Goal: Submit feedback/report problem

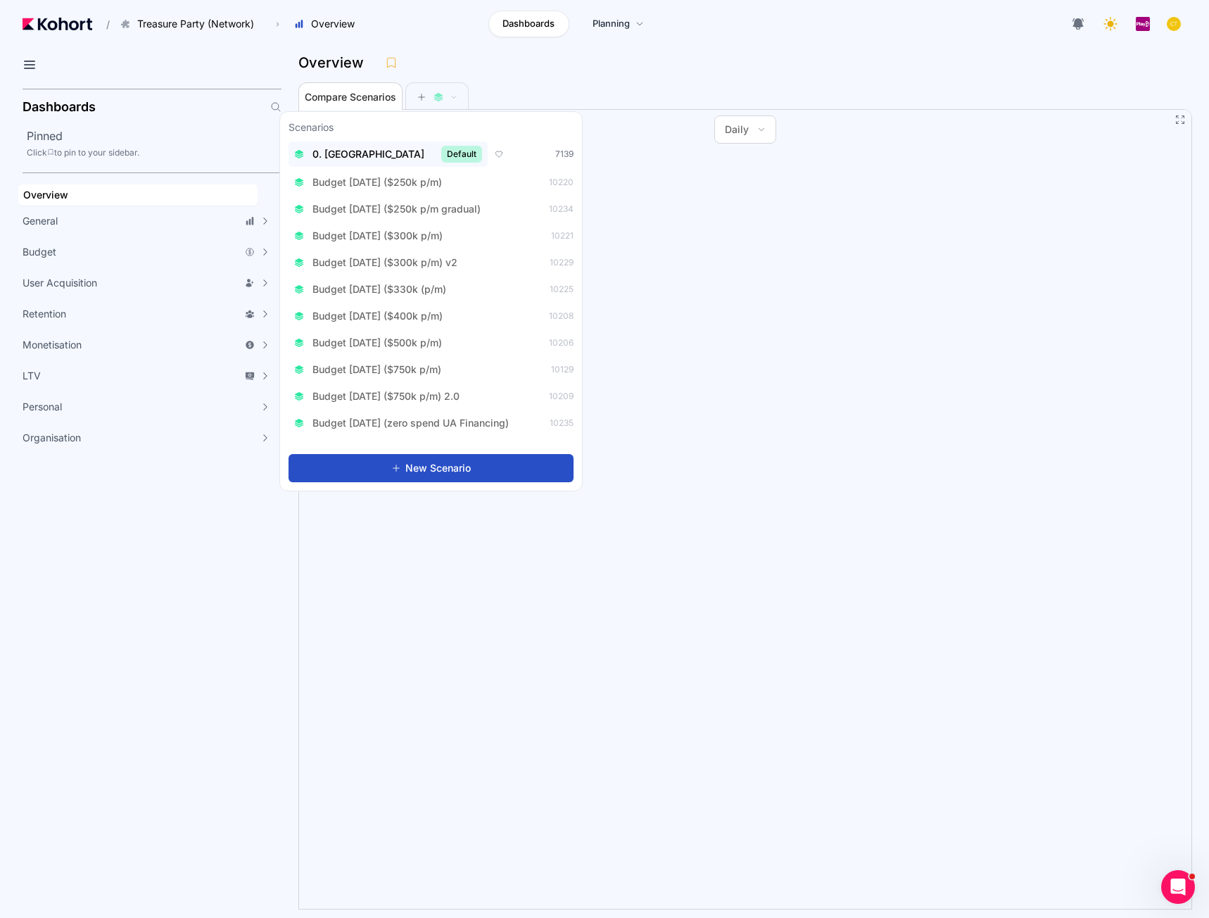
click at [441, 152] on span "Default" at bounding box center [461, 154] width 41 height 17
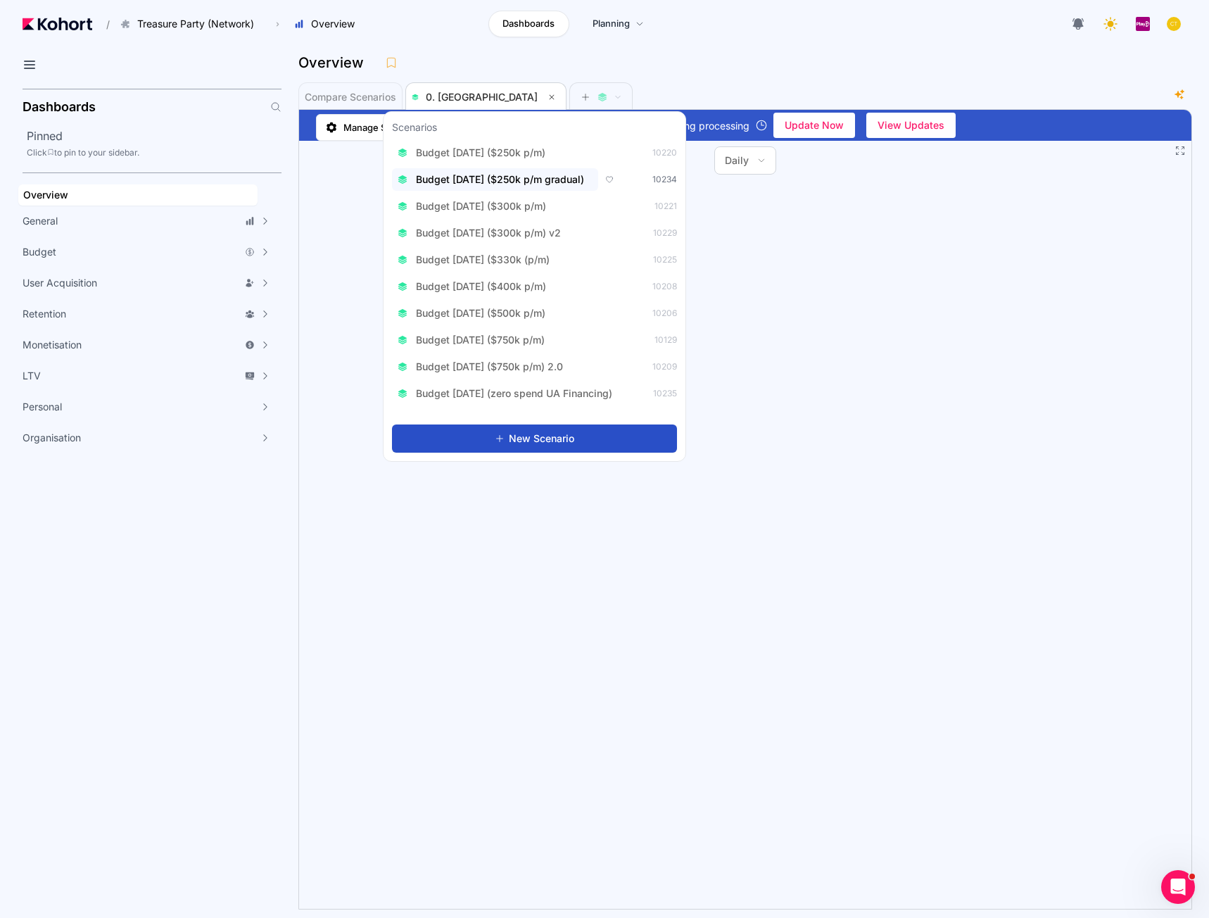
click at [553, 180] on span "Budget [DATE] ($250k p/m gradual)" at bounding box center [500, 179] width 168 height 14
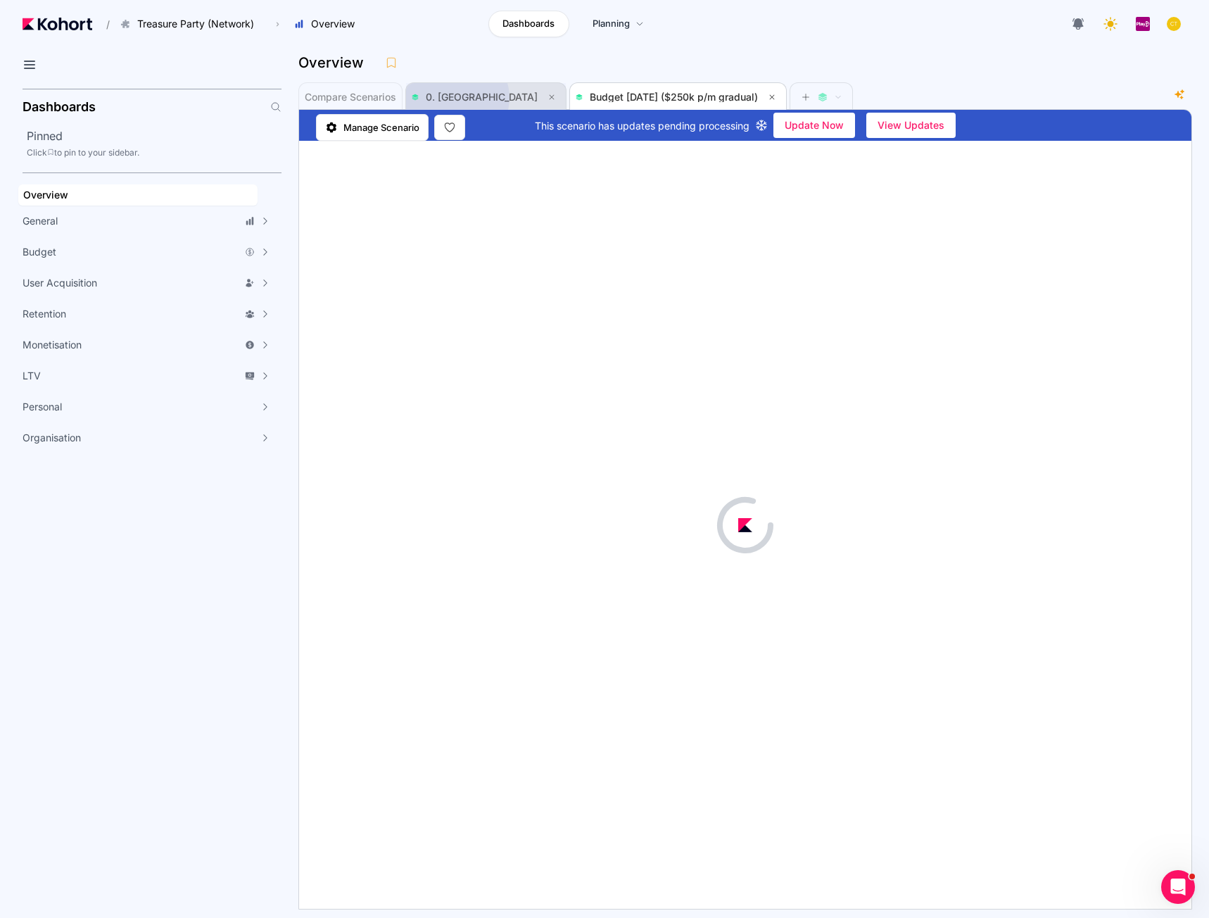
click at [458, 98] on span "0. [GEOGRAPHIC_DATA]" at bounding box center [482, 97] width 112 height 12
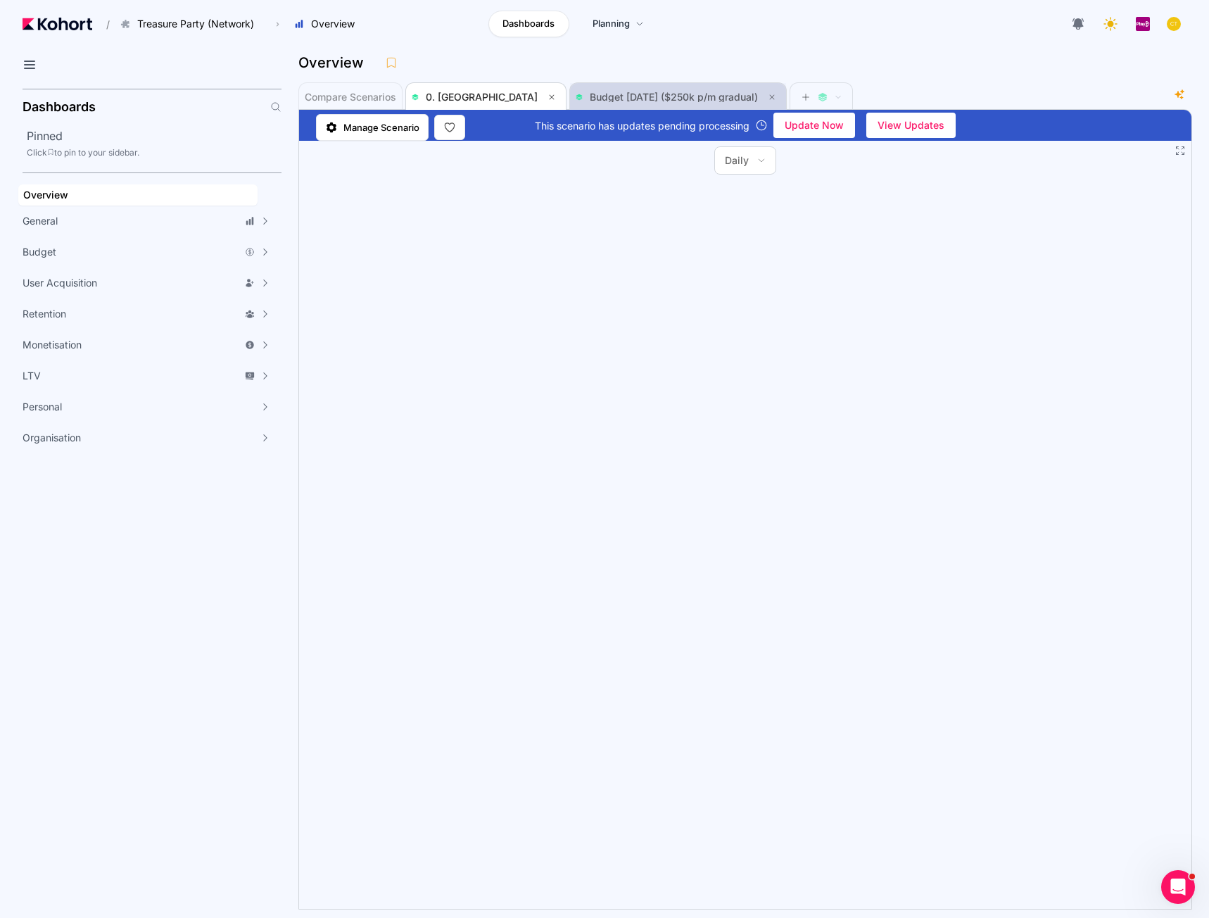
drag, startPoint x: 682, startPoint y: 90, endPoint x: 686, endPoint y: 101, distance: 11.8
click at [682, 90] on span "Budget [DATE] ($250k p/m gradual)" at bounding box center [678, 97] width 205 height 17
click at [455, 96] on span "0. [GEOGRAPHIC_DATA]" at bounding box center [482, 97] width 112 height 12
click at [760, 160] on icon at bounding box center [762, 160] width 8 height 8
click at [750, 227] on span "Monthly" at bounding box center [751, 227] width 37 height 14
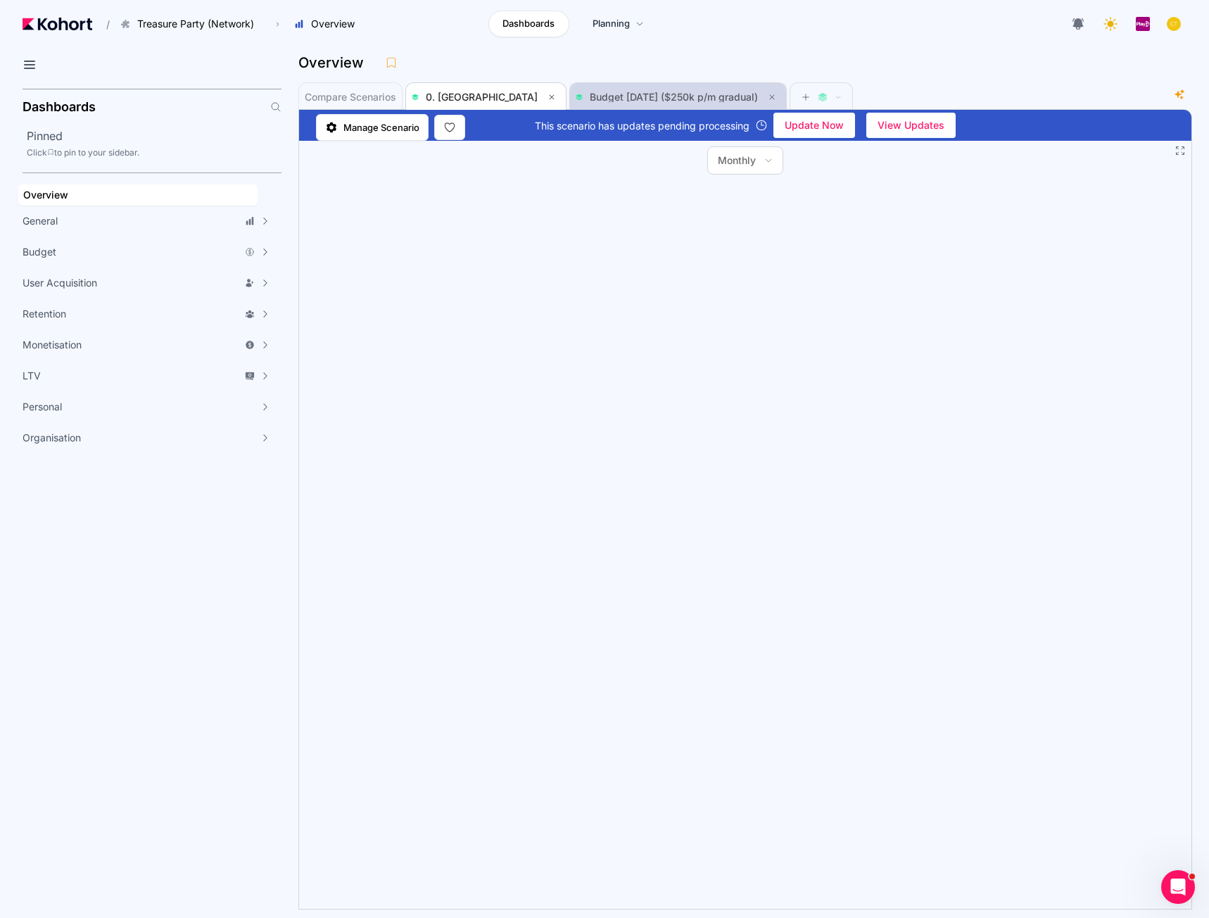
click at [590, 93] on span "Budget [DATE] ($250k p/m gradual)" at bounding box center [674, 97] width 168 height 12
click at [739, 159] on span "Daily" at bounding box center [737, 160] width 24 height 14
click at [748, 227] on span "Monthly" at bounding box center [751, 227] width 37 height 14
click at [758, 165] on button "Daily" at bounding box center [745, 160] width 61 height 27
click at [766, 222] on span "Monthly" at bounding box center [751, 227] width 37 height 14
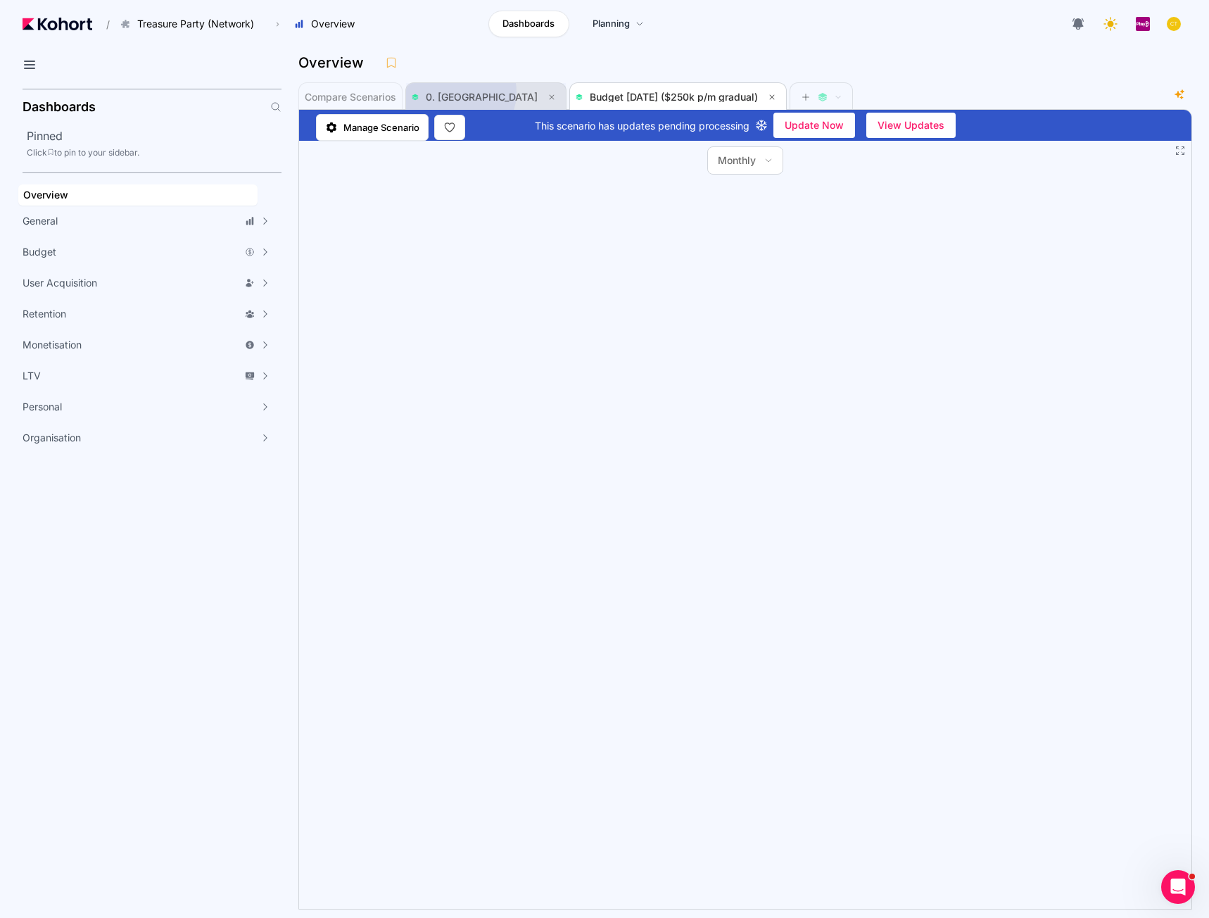
click at [461, 92] on span "0. [GEOGRAPHIC_DATA]" at bounding box center [482, 97] width 112 height 12
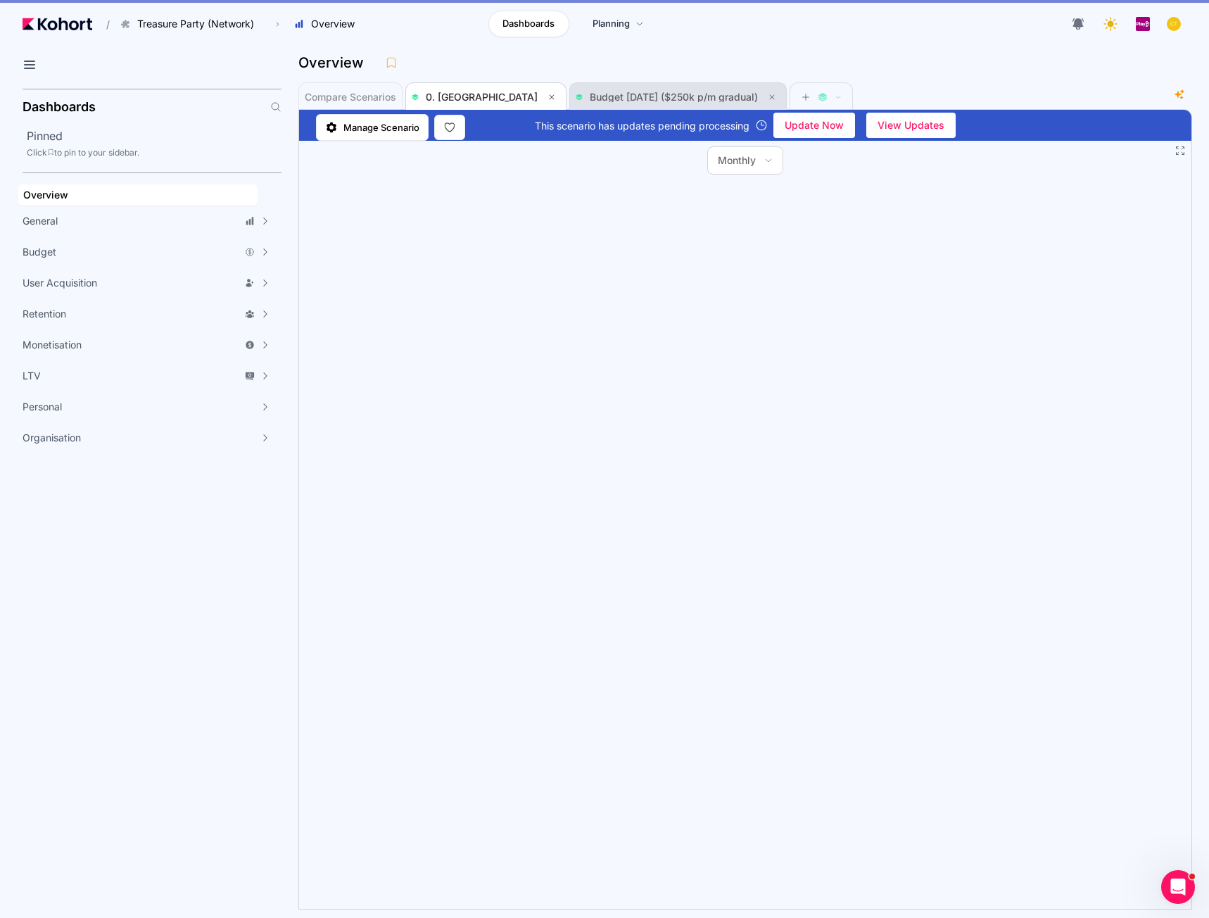
click at [594, 92] on span "Budget [DATE] ($250k p/m gradual)" at bounding box center [674, 97] width 168 height 12
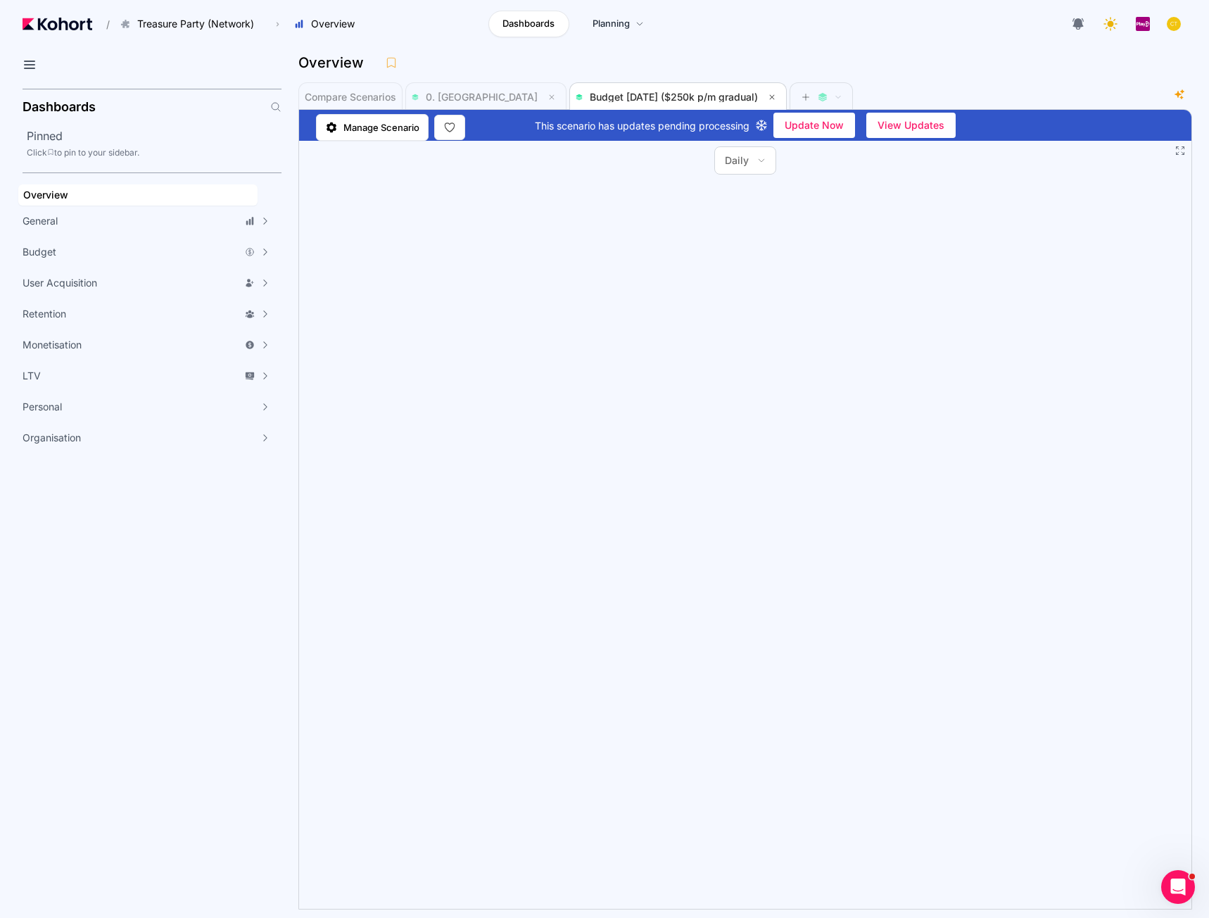
click at [741, 174] on div "Daily" at bounding box center [746, 160] width 62 height 28
click at [751, 160] on button "Daily" at bounding box center [745, 160] width 61 height 27
click at [752, 224] on span "Monthly" at bounding box center [751, 227] width 37 height 14
click at [474, 97] on span "0. [GEOGRAPHIC_DATA]" at bounding box center [482, 97] width 112 height 12
click at [760, 163] on icon at bounding box center [762, 160] width 8 height 8
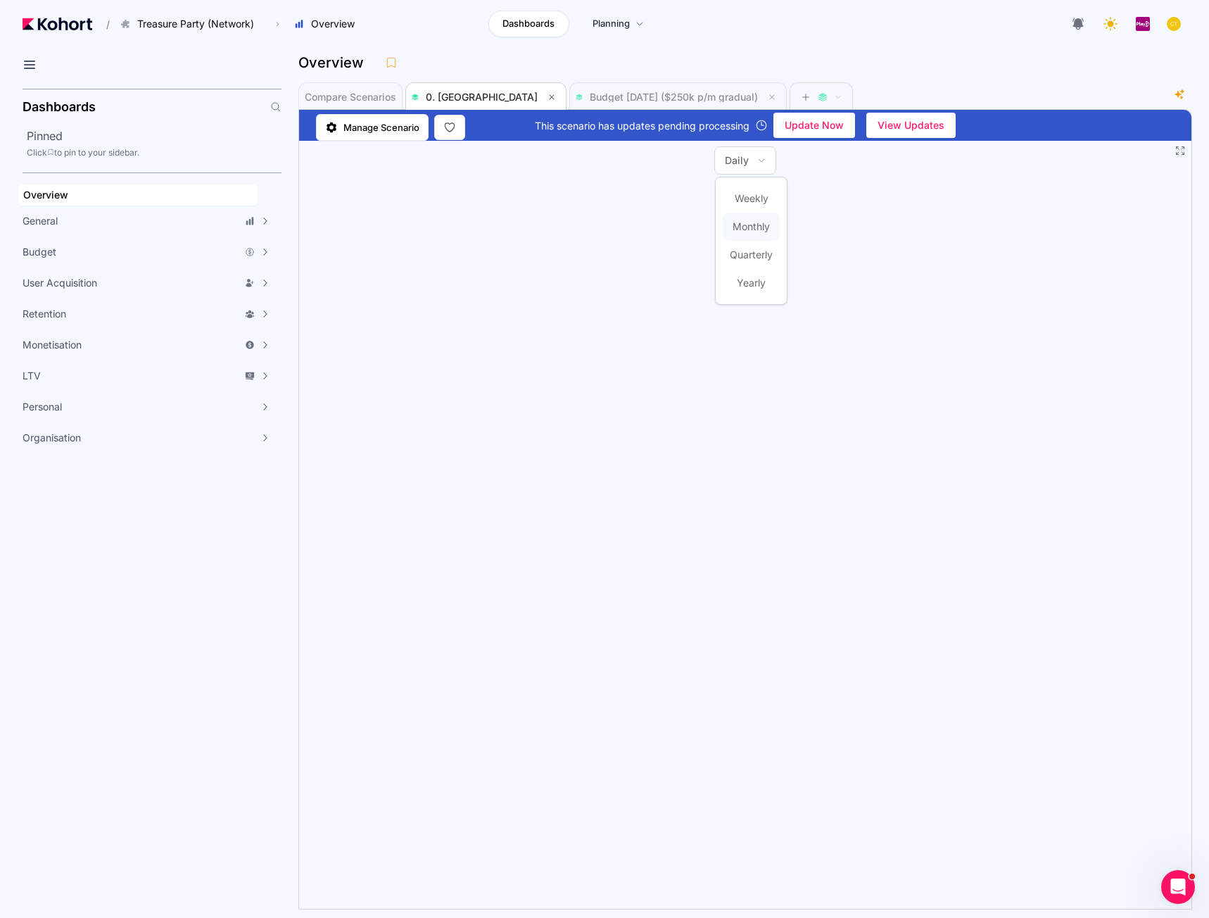
click at [753, 232] on span "Monthly" at bounding box center [751, 227] width 37 height 14
click at [1171, 888] on icon "Open Intercom Messenger" at bounding box center [1176, 885] width 23 height 23
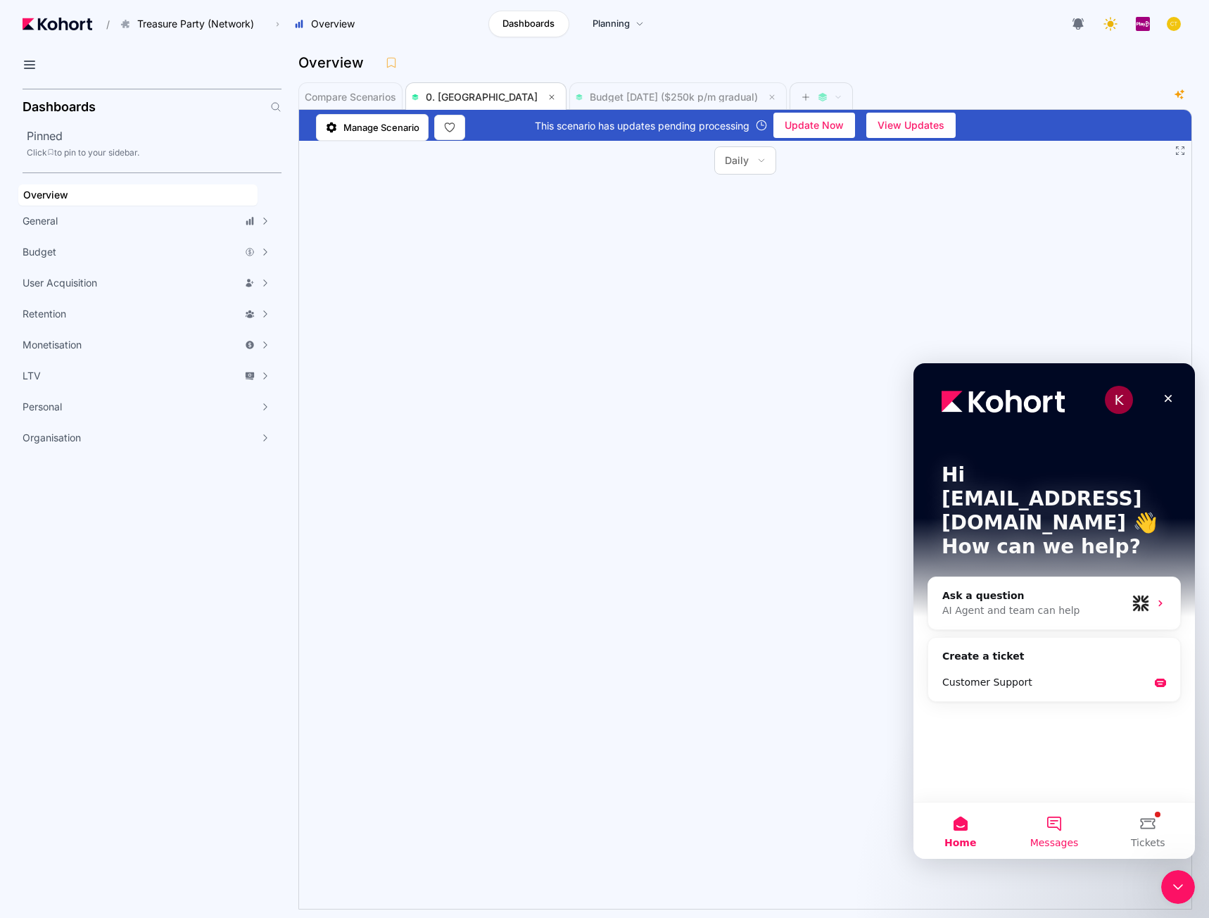
click at [1062, 830] on button "Messages" at bounding box center [1054, 831] width 94 height 56
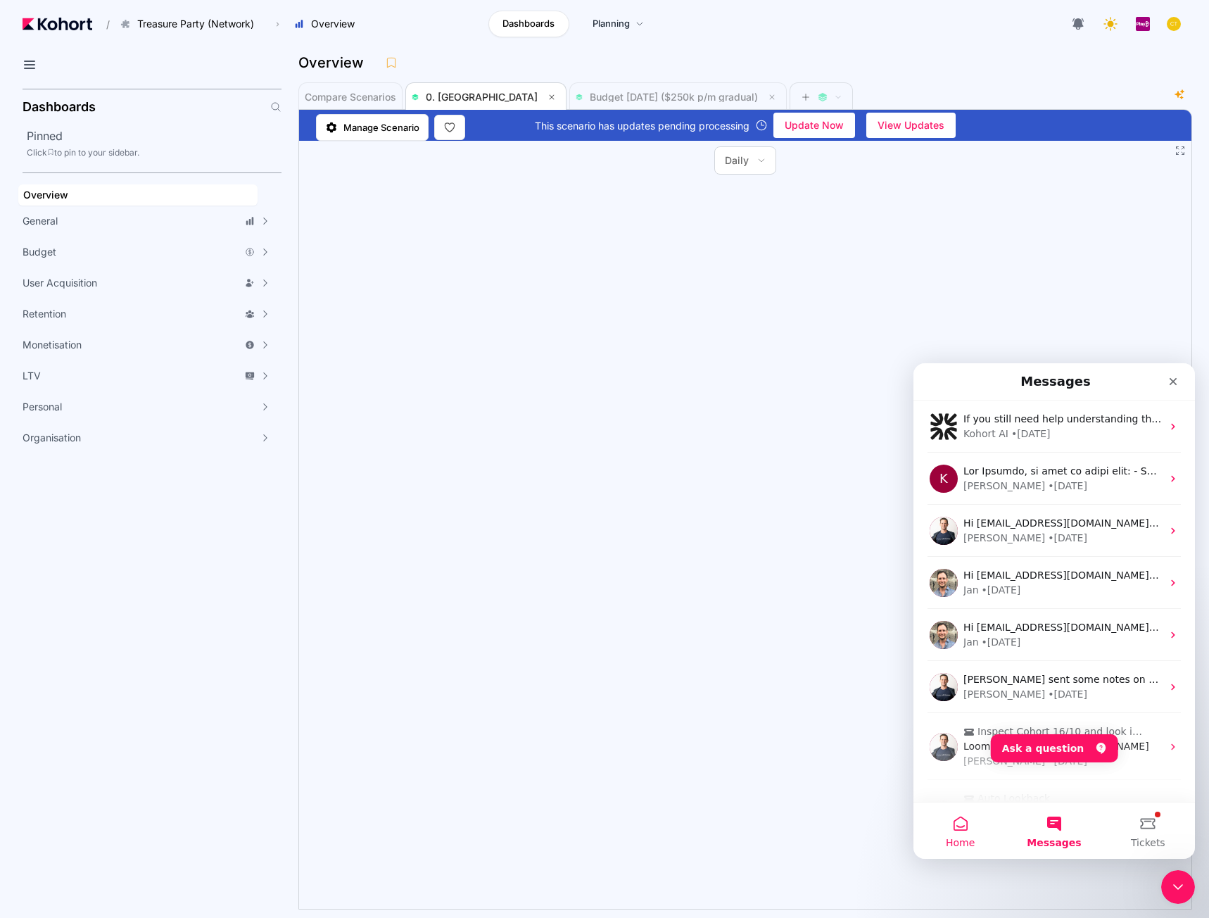
click at [979, 828] on button "Home" at bounding box center [961, 831] width 94 height 56
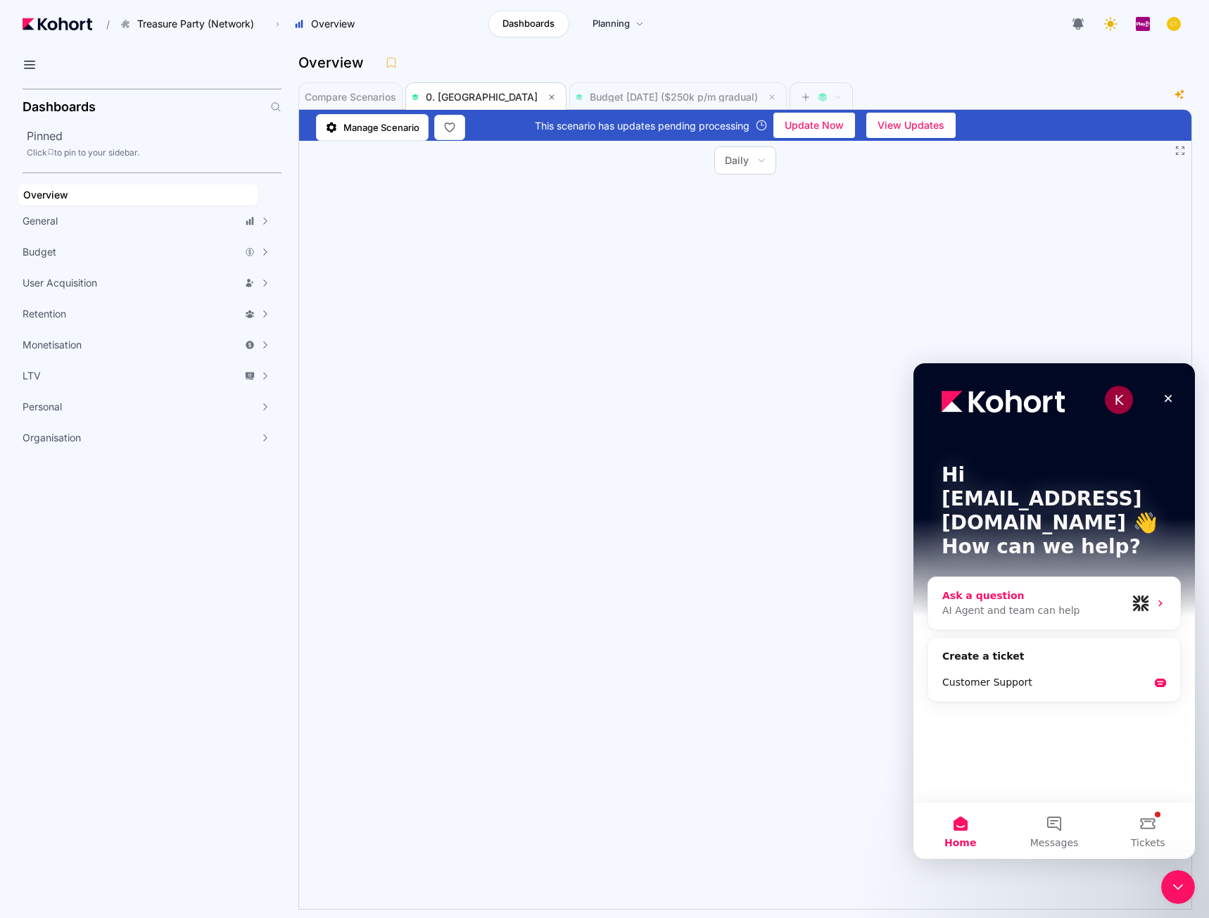
click at [977, 589] on div "Ask a question" at bounding box center [1035, 596] width 184 height 15
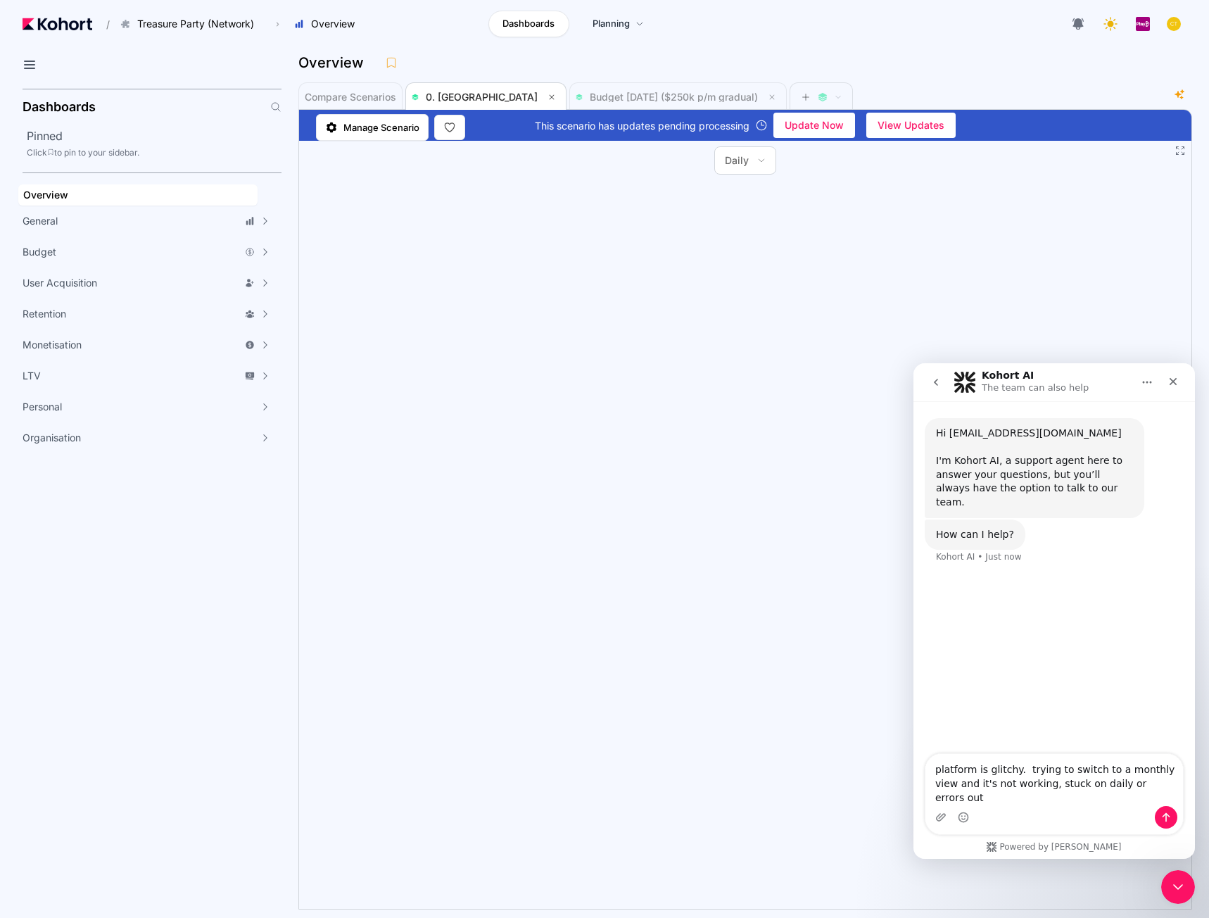
type textarea "platform is glitchy. trying to switch to a monthly view and it's not working, s…"
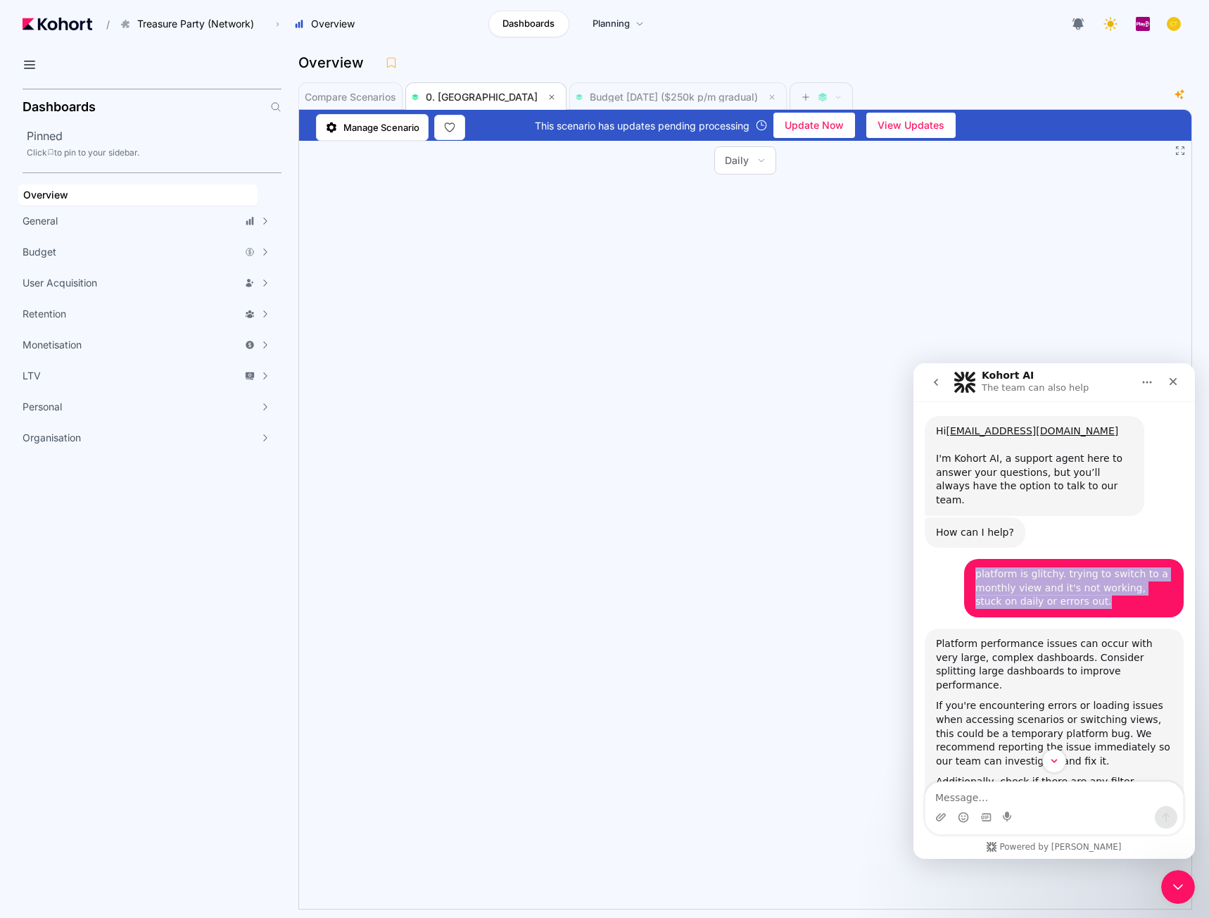
drag, startPoint x: 967, startPoint y: 563, endPoint x: 1098, endPoint y: 597, distance: 135.2
click at [1098, 597] on div "platform is glitchy. trying to switch to a monthly view and it's not working, s…" at bounding box center [1074, 588] width 220 height 58
copy div "platform is glitchy. trying to switch to a monthly view and it's not working, s…"
click at [18, 657] on aside "Dashboards Pinned Click to pin to your sidebar. Overview General Scenario Histo…" at bounding box center [141, 500] width 282 height 835
